Goal: Information Seeking & Learning: Check status

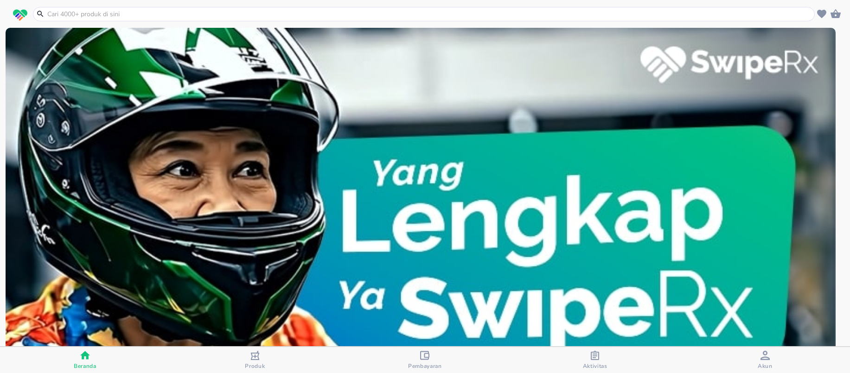
click at [257, 361] on div "button" at bounding box center [254, 357] width 9 height 12
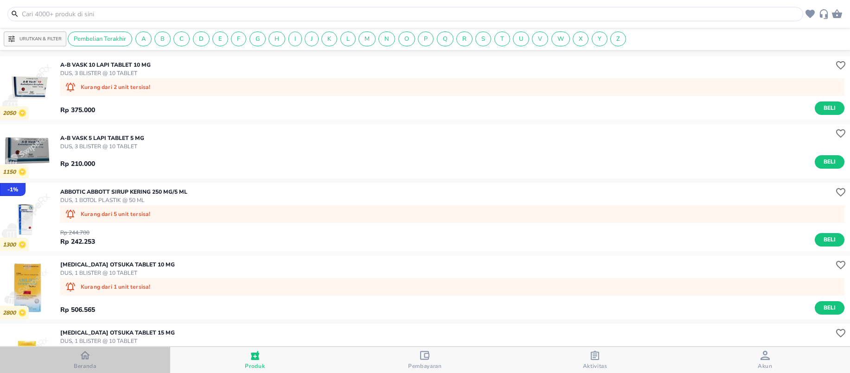
click at [87, 365] on span "Beranda" at bounding box center [85, 366] width 23 height 7
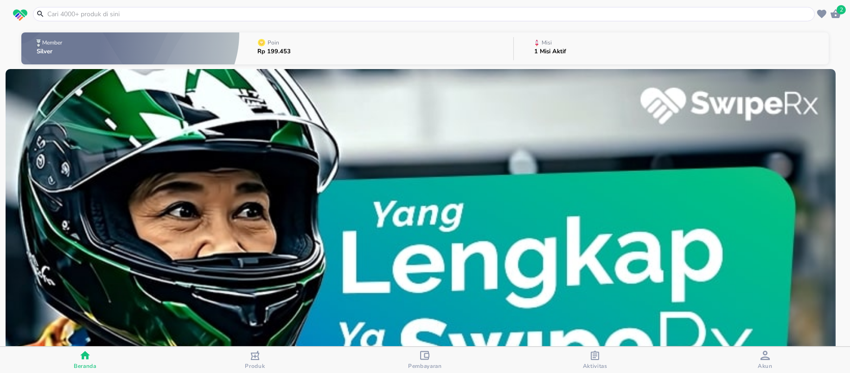
click at [588, 50] on button "Misi 1 Misi Aktif" at bounding box center [671, 48] width 315 height 37
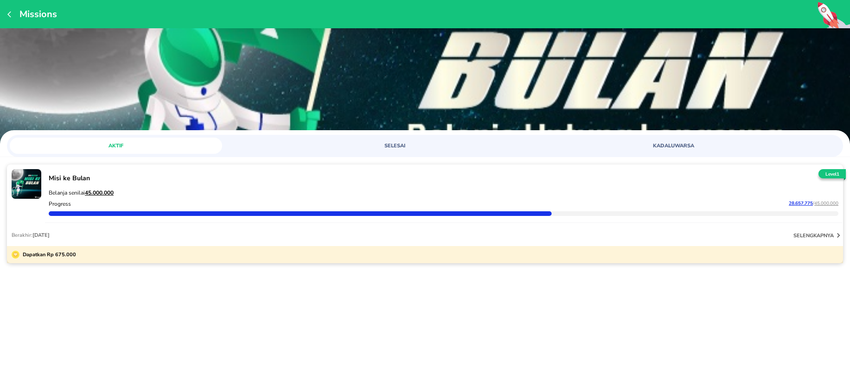
click at [634, 145] on span "KADALUWARSA" at bounding box center [673, 145] width 201 height 7
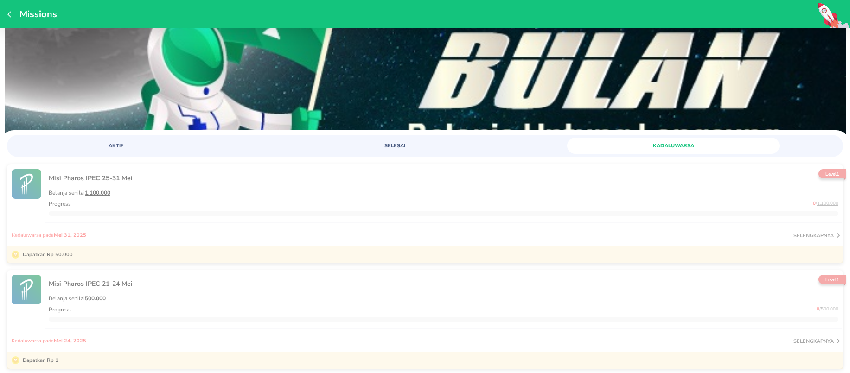
drag, startPoint x: 498, startPoint y: 142, endPoint x: 480, endPoint y: 151, distance: 20.1
click at [497, 142] on link "SELESAI" at bounding box center [424, 146] width 273 height 16
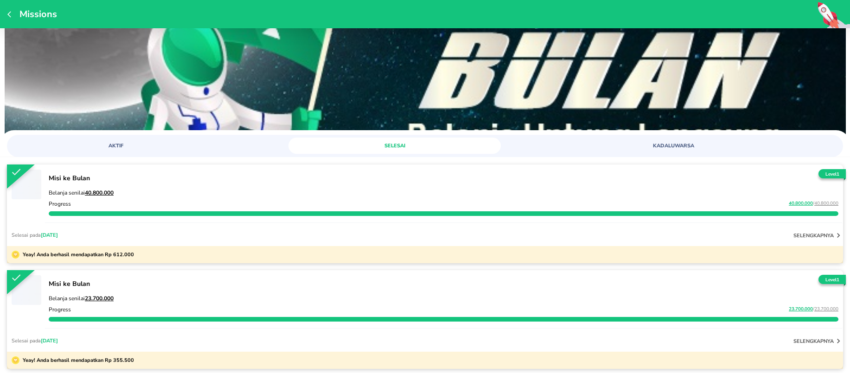
click at [184, 183] on div "Belanja senilai 40.800.000 Progress 40.800.000 / 40.800.000" at bounding box center [443, 203] width 797 height 40
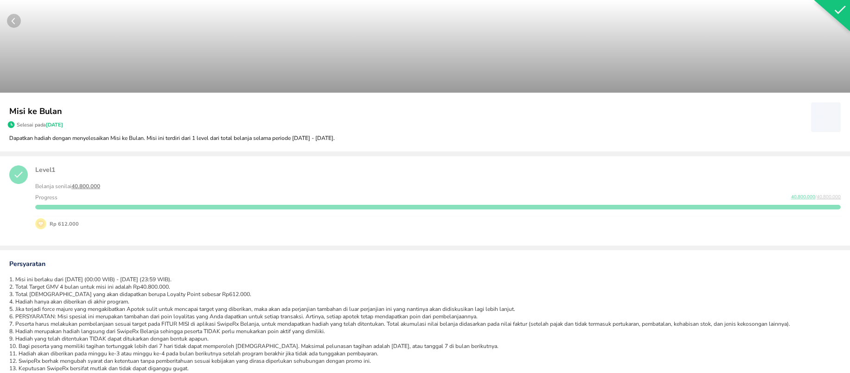
click at [13, 22] on icon "button" at bounding box center [13, 21] width 3 height 6
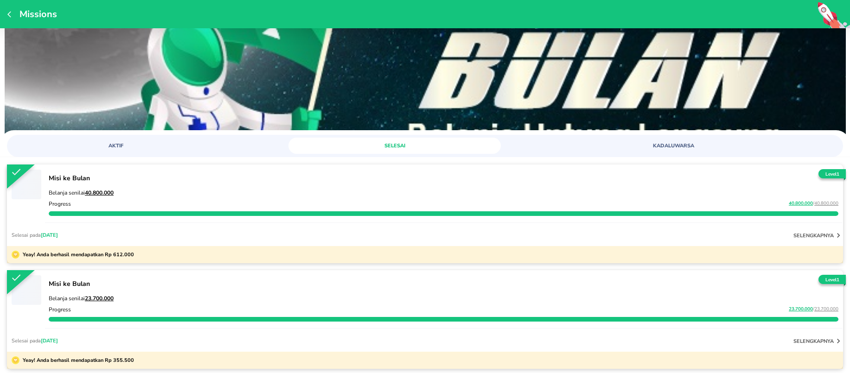
click at [276, 291] on div "Belanja senilai 23.700.000 Progress 23.700.000 / 23.700.000" at bounding box center [443, 308] width 797 height 40
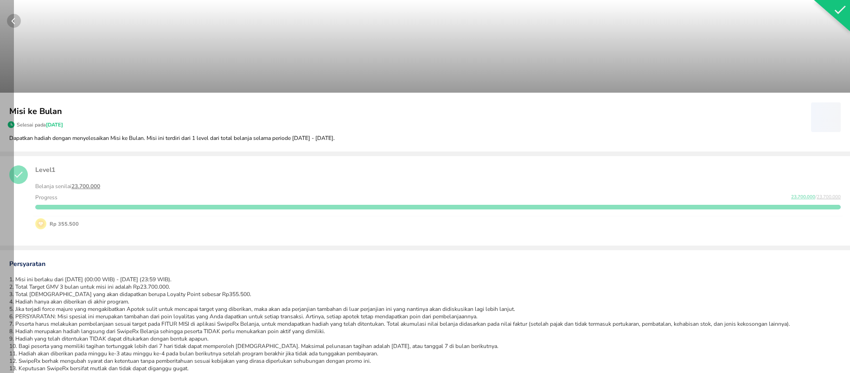
click at [15, 20] on circle "button" at bounding box center [14, 21] width 14 height 14
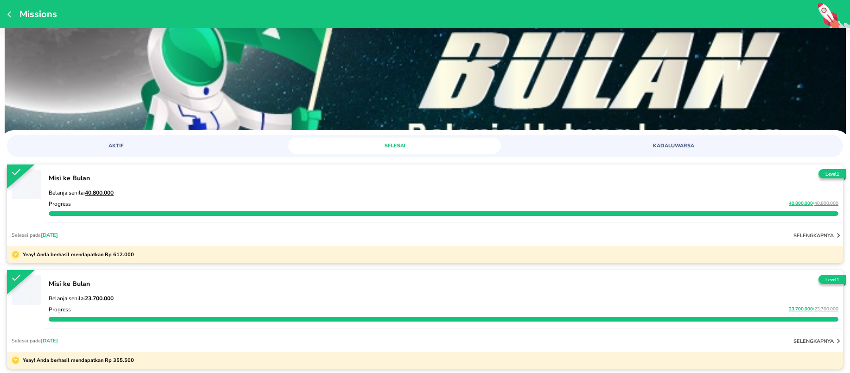
click at [5, 20] on div "Missions" at bounding box center [425, 14] width 850 height 28
click at [9, 14] on icon "button" at bounding box center [10, 14] width 7 height 7
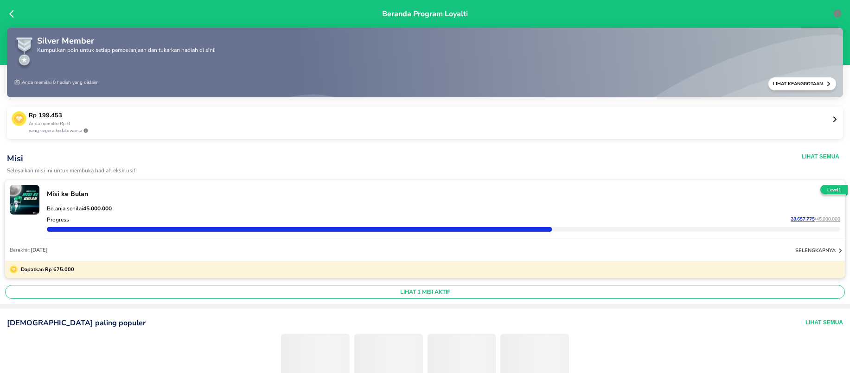
click at [111, 113] on p "Rp 199.453" at bounding box center [430, 115] width 803 height 9
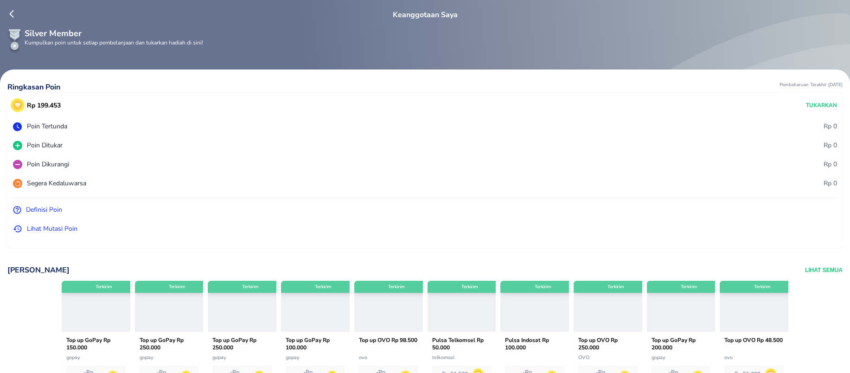
click at [46, 229] on p "Lihat Mutasi Poin" at bounding box center [52, 229] width 51 height 10
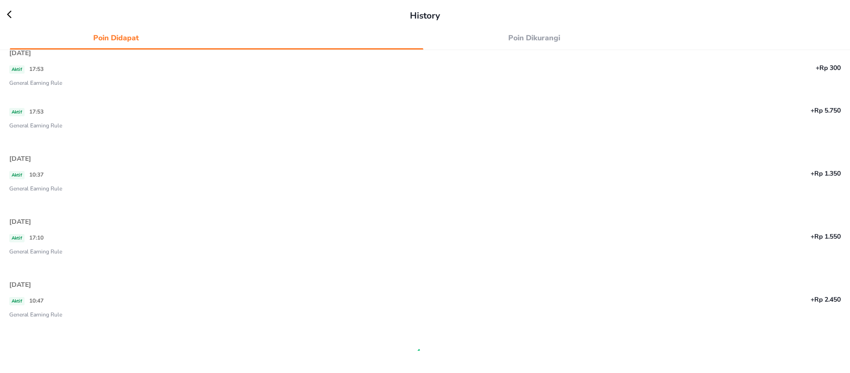
scroll to position [329, 0]
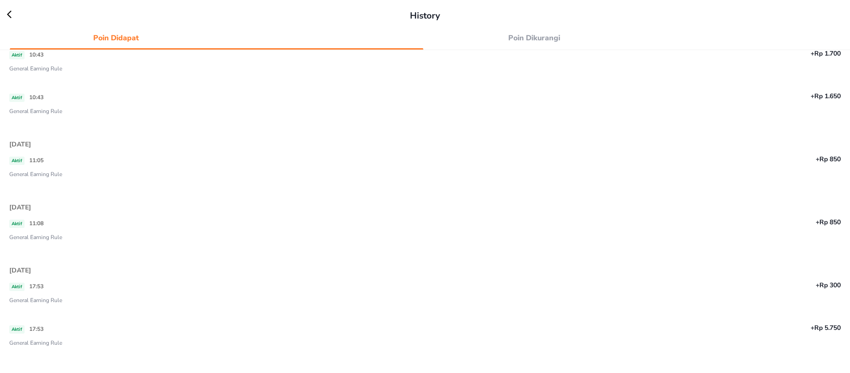
click at [525, 36] on span "Poin Dikurangi" at bounding box center [534, 38] width 201 height 13
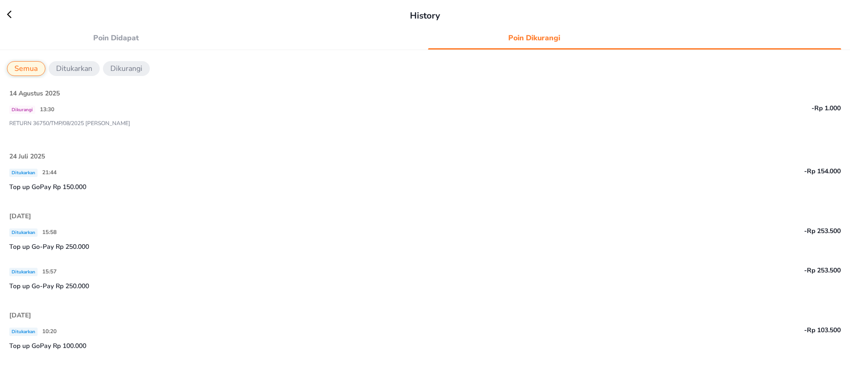
click at [134, 47] on div "Poin Didapat Poin Dikurangi" at bounding box center [425, 38] width 836 height 22
click at [134, 39] on span "Poin Didapat" at bounding box center [115, 38] width 201 height 13
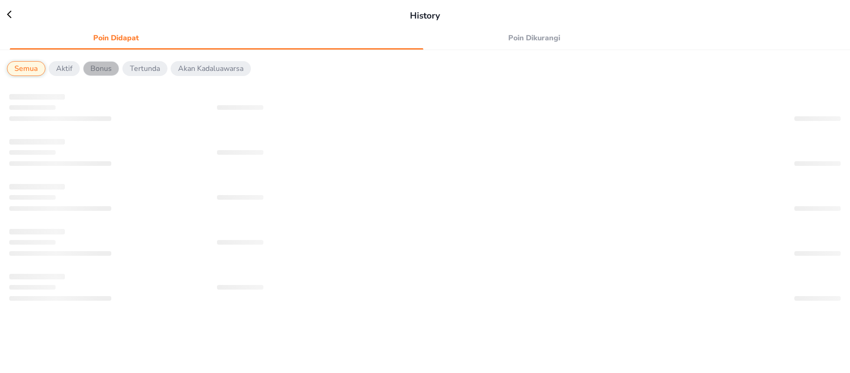
click at [102, 67] on p "Bonus" at bounding box center [100, 68] width 21 height 11
click at [27, 68] on p "Semua" at bounding box center [25, 68] width 23 height 11
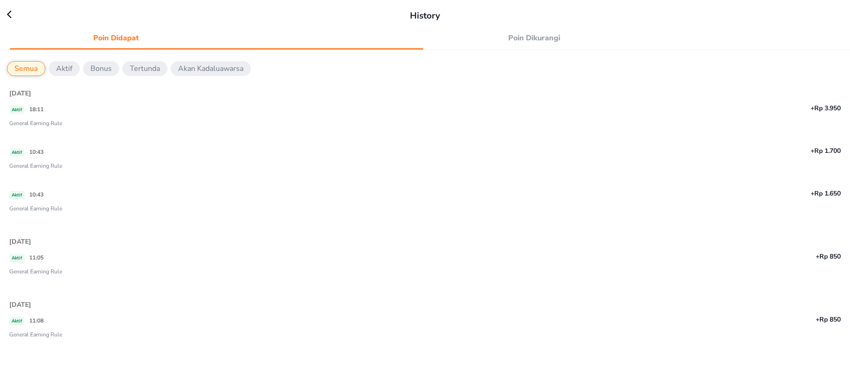
click at [8, 16] on icon at bounding box center [14, 14] width 14 height 9
